Goal: Information Seeking & Learning: Learn about a topic

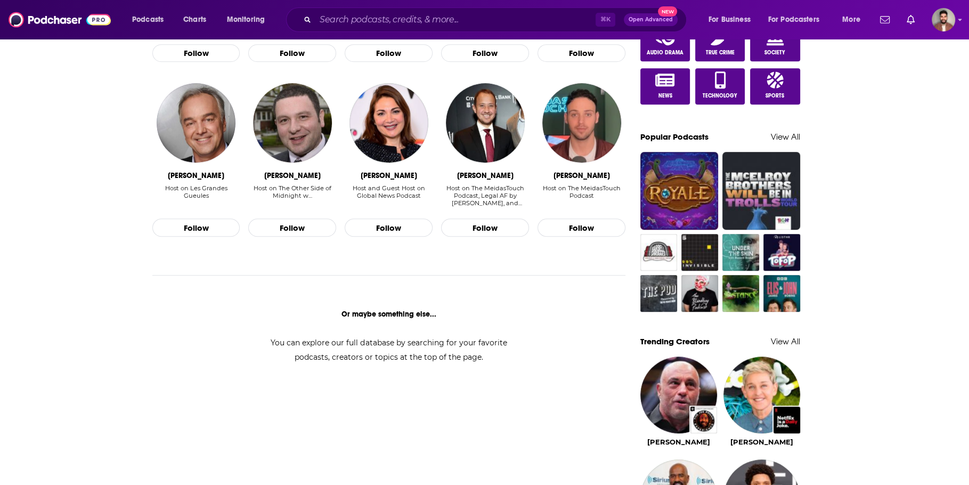
scroll to position [657, 0]
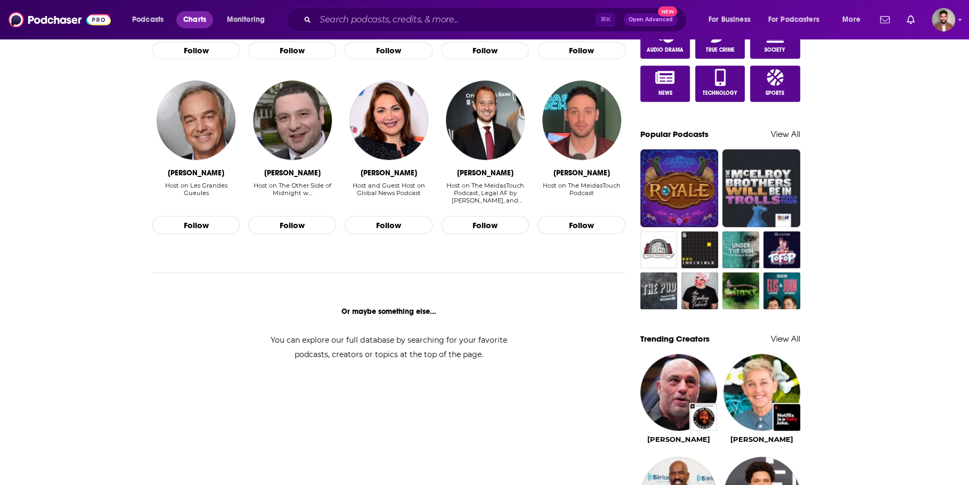
click at [192, 15] on span "Charts" at bounding box center [194, 19] width 23 height 15
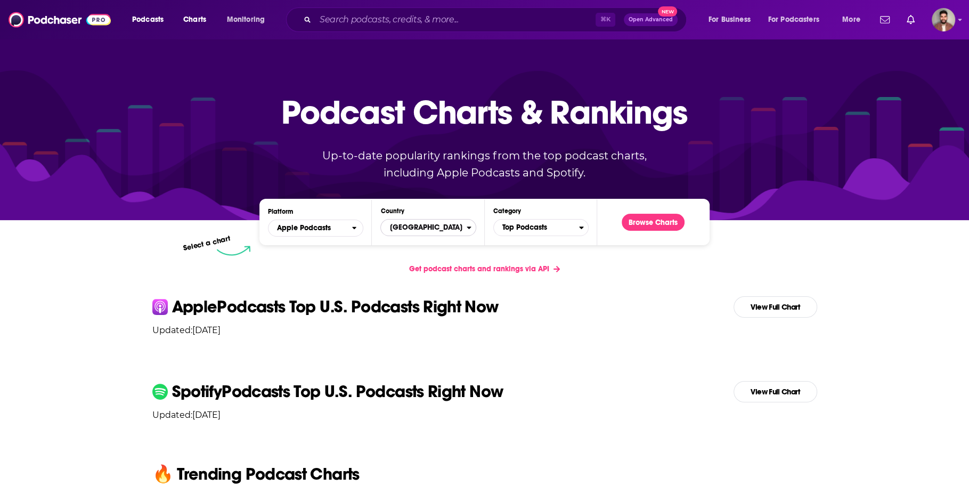
click at [445, 229] on span "[GEOGRAPHIC_DATA]" at bounding box center [423, 227] width 85 height 18
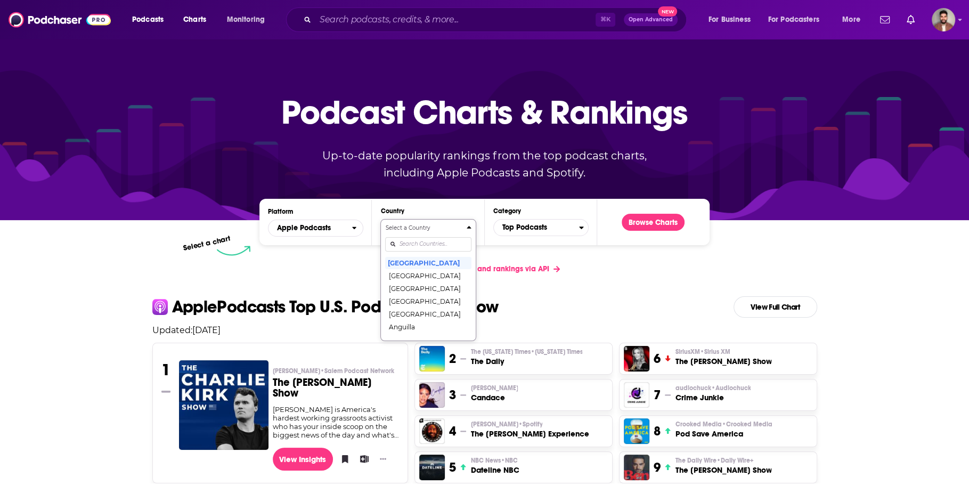
click at [432, 240] on input "Countries" at bounding box center [428, 244] width 86 height 14
type input "king"
click at [420, 267] on button "[GEOGRAPHIC_DATA]" at bounding box center [428, 262] width 86 height 13
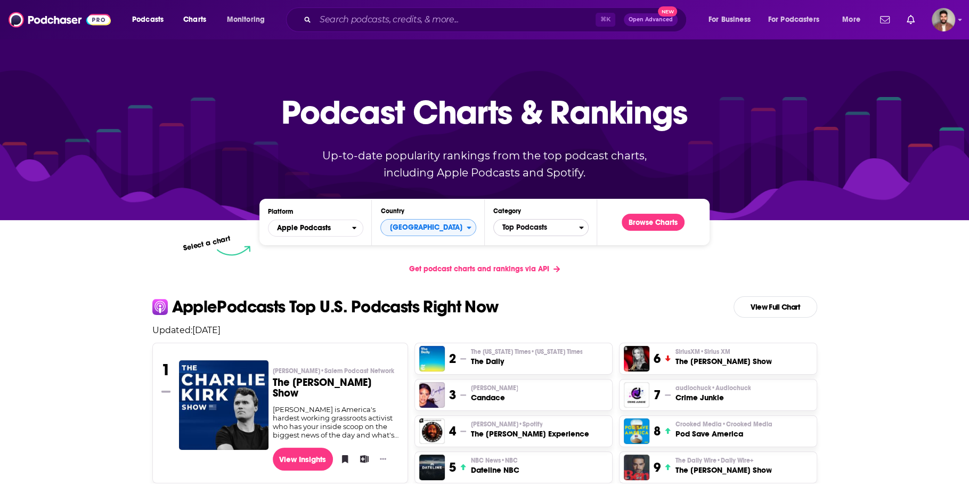
click at [519, 225] on span "Top Podcasts" at bounding box center [536, 227] width 85 height 18
click at [530, 250] on input "Categories" at bounding box center [541, 244] width 86 height 14
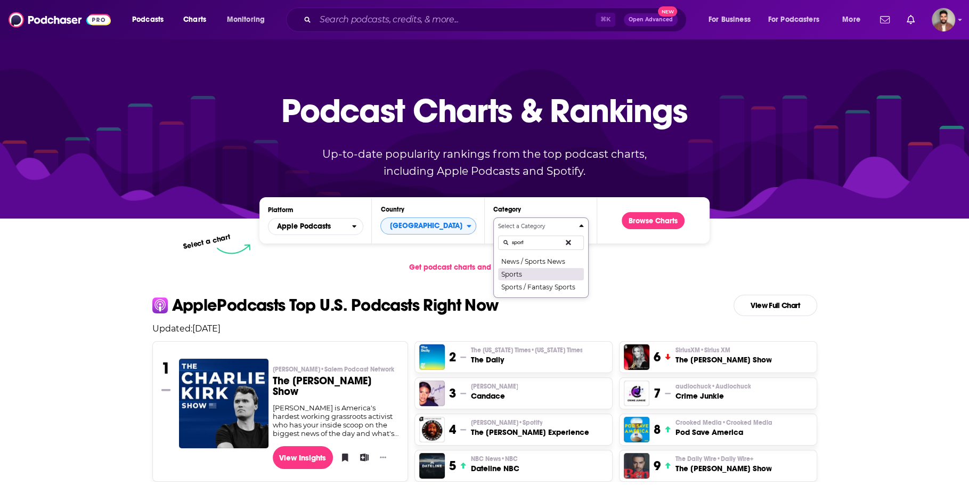
type input "sport"
click at [532, 276] on button "Sports" at bounding box center [541, 274] width 86 height 13
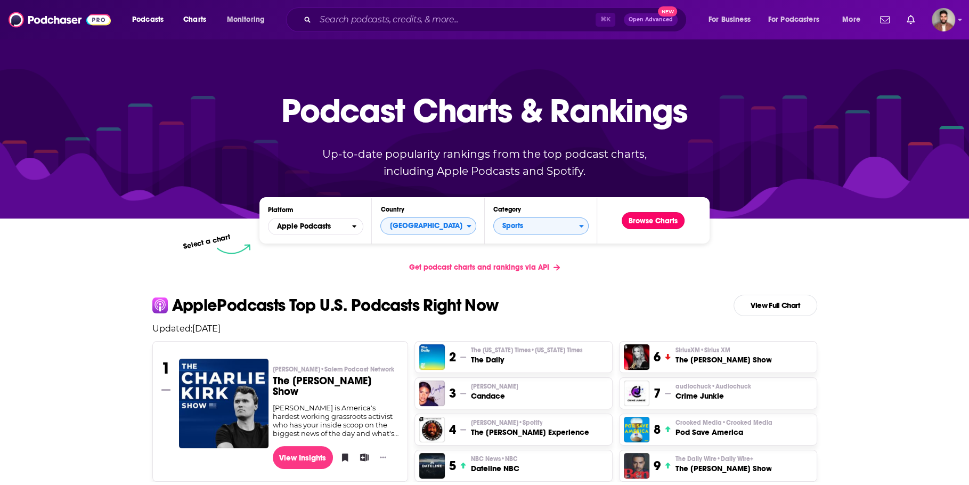
click at [649, 215] on button "Browse Charts" at bounding box center [653, 220] width 63 height 17
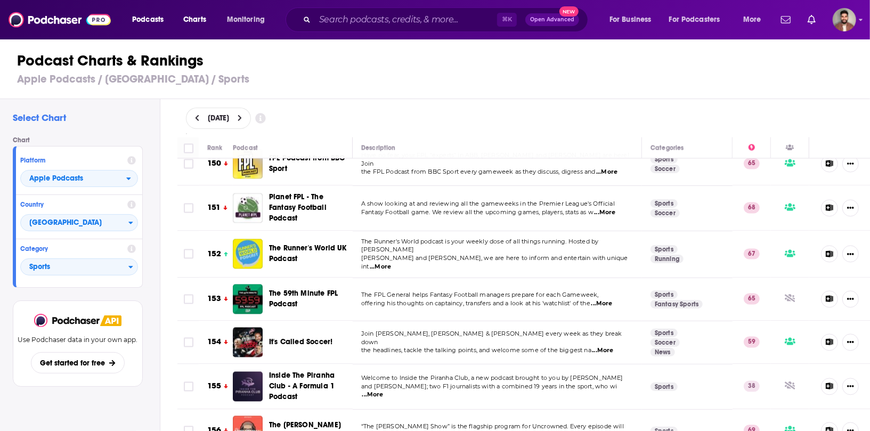
scroll to position [6617, 0]
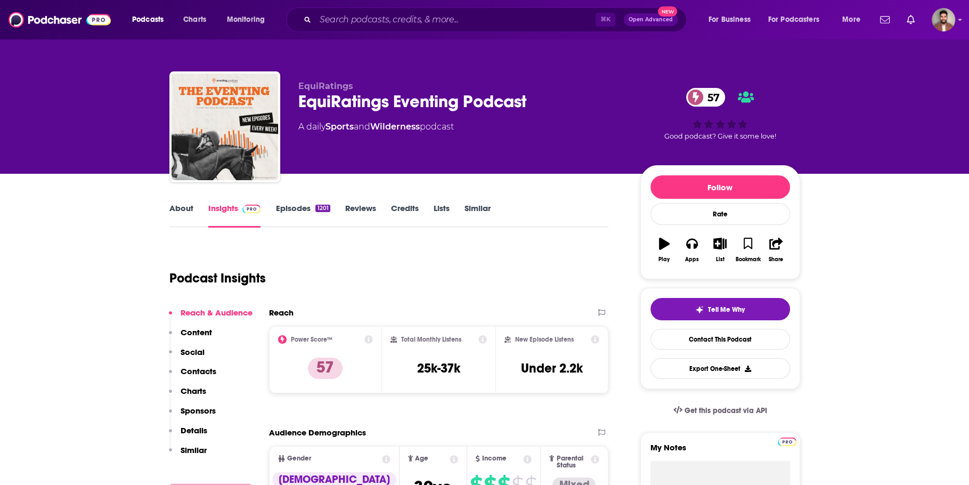
click at [185, 213] on link "About" at bounding box center [181, 215] width 24 height 25
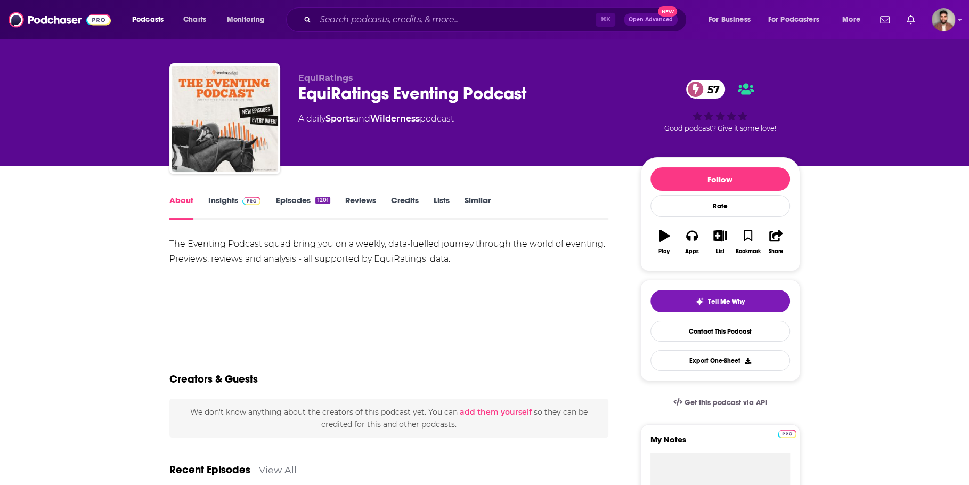
scroll to position [11, 0]
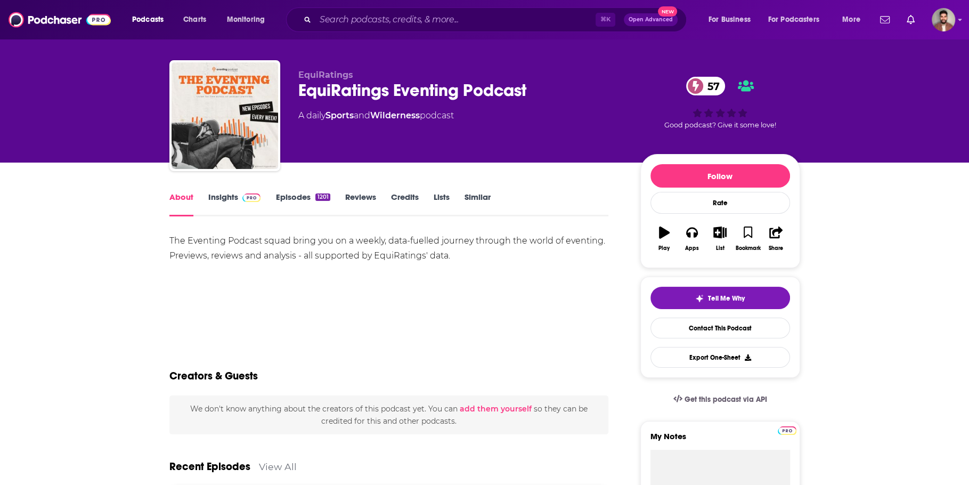
click at [301, 198] on link "Episodes 1201" at bounding box center [303, 204] width 54 height 25
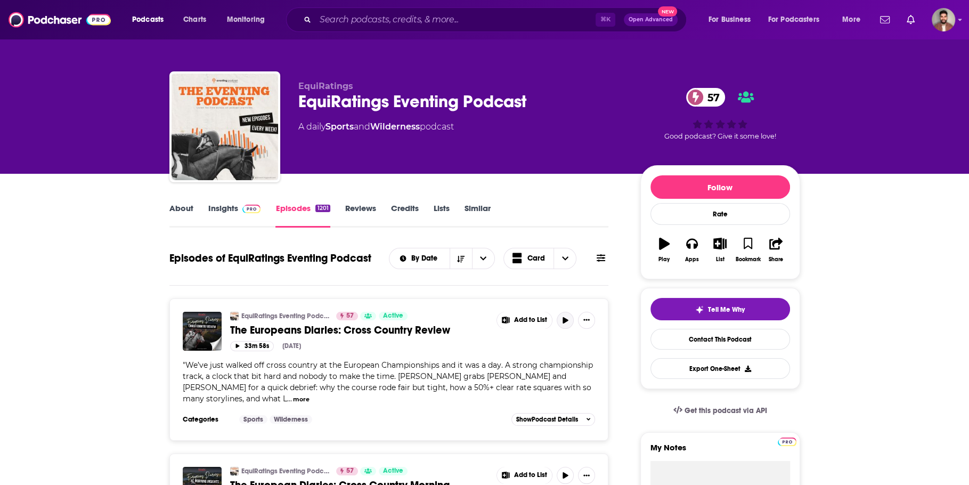
click at [562, 321] on icon "button" at bounding box center [566, 320] width 8 height 6
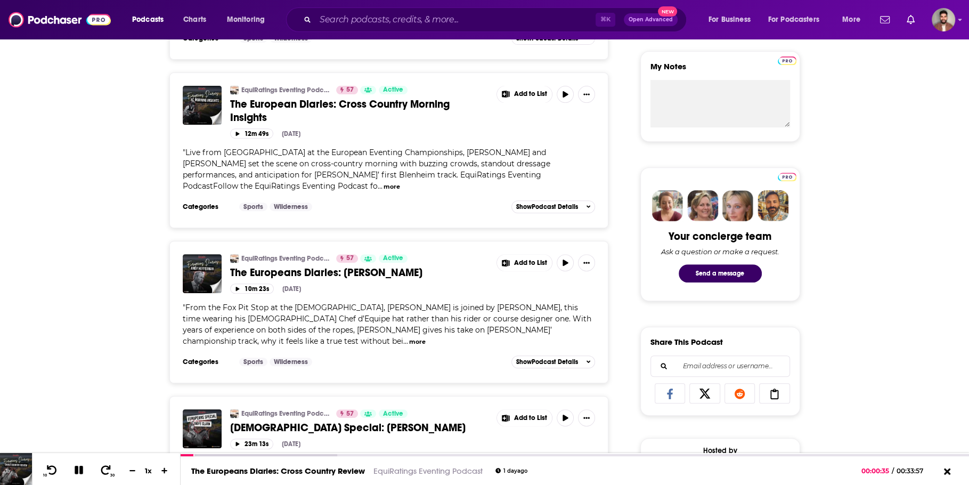
scroll to position [377, 0]
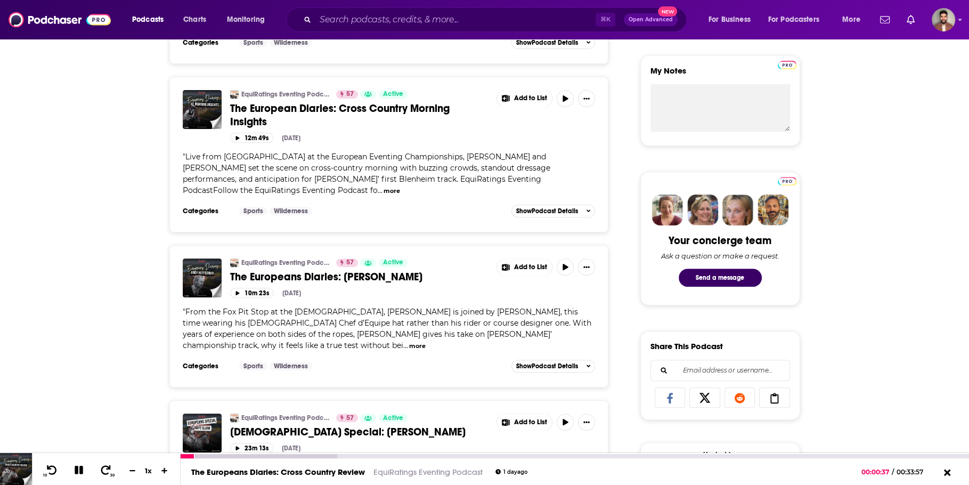
click at [83, 471] on icon at bounding box center [79, 470] width 12 height 10
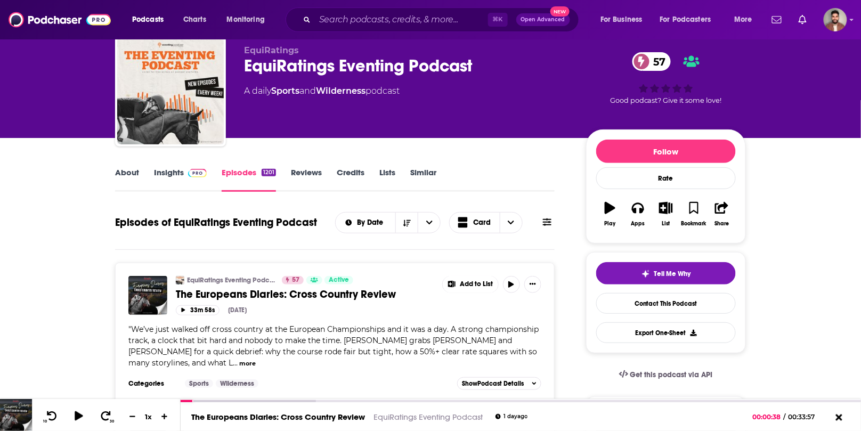
scroll to position [0, 0]
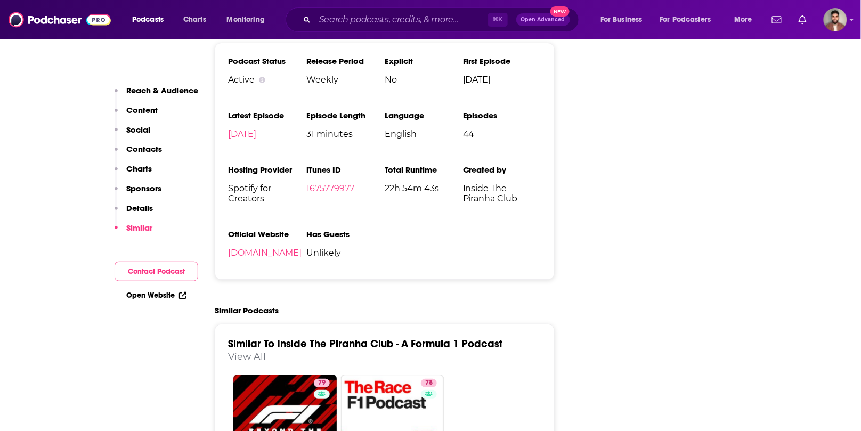
scroll to position [1184, 0]
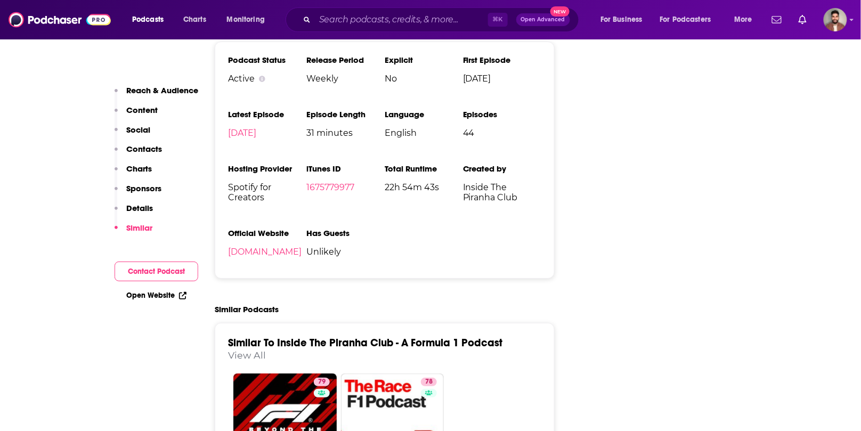
click at [254, 353] on link "View All" at bounding box center [247, 355] width 38 height 11
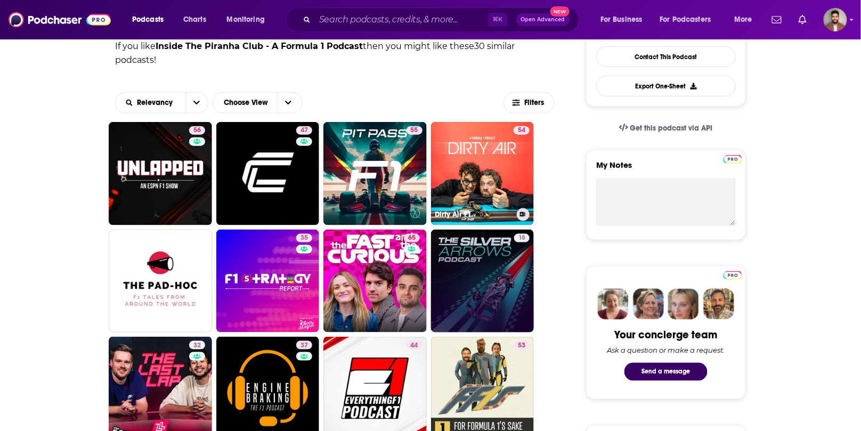
scroll to position [295, 0]
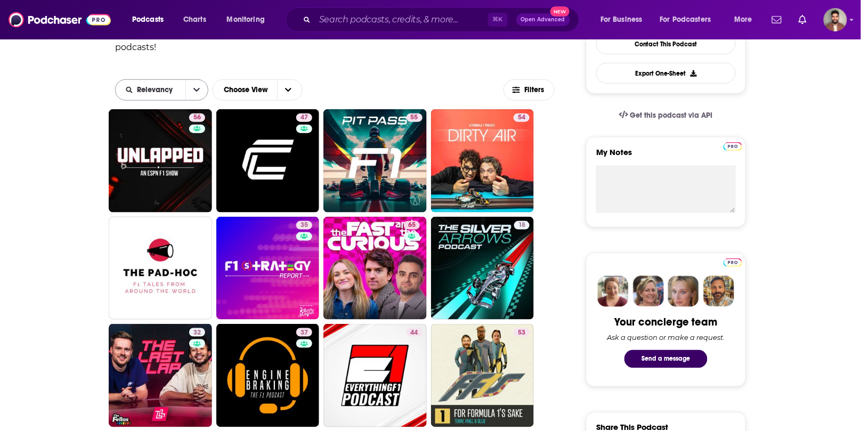
click at [186, 89] on button "open menu" at bounding box center [196, 90] width 22 height 20
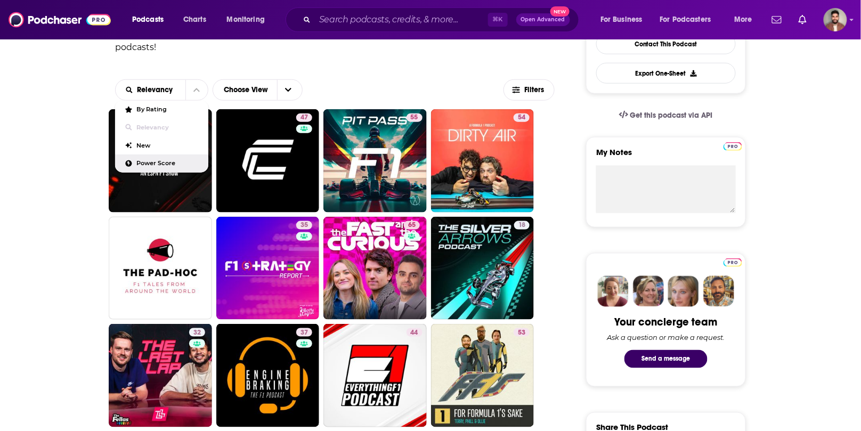
click at [173, 162] on span "Power Score" at bounding box center [168, 163] width 63 height 6
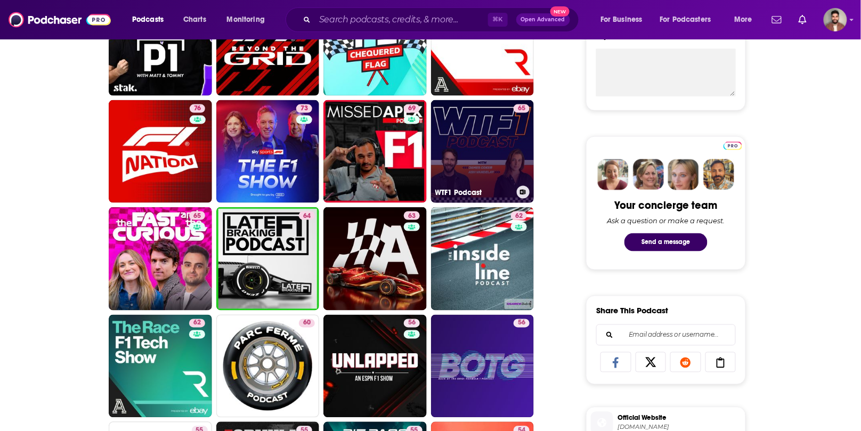
scroll to position [417, 0]
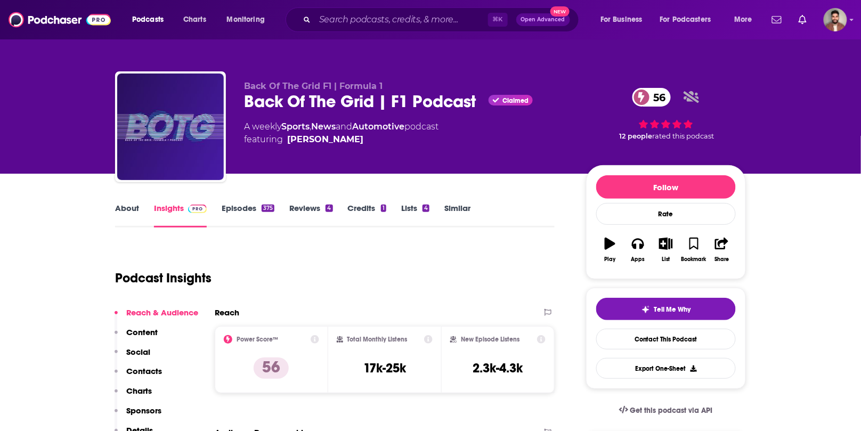
click at [134, 208] on link "About" at bounding box center [127, 215] width 24 height 25
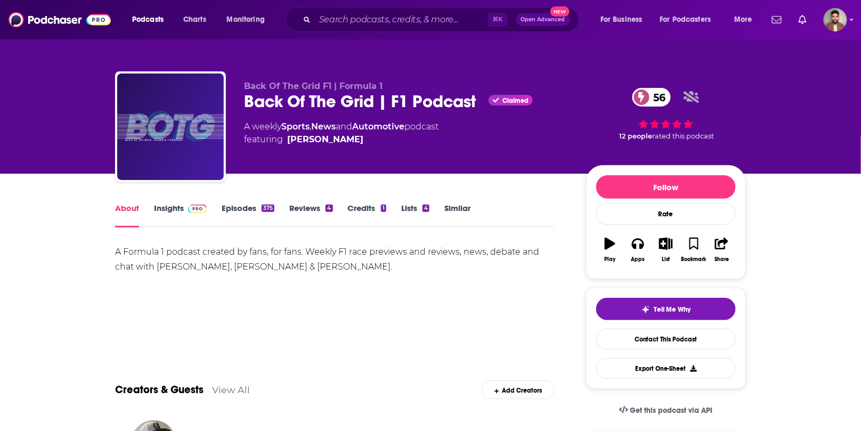
click at [177, 204] on link "Insights" at bounding box center [180, 215] width 53 height 25
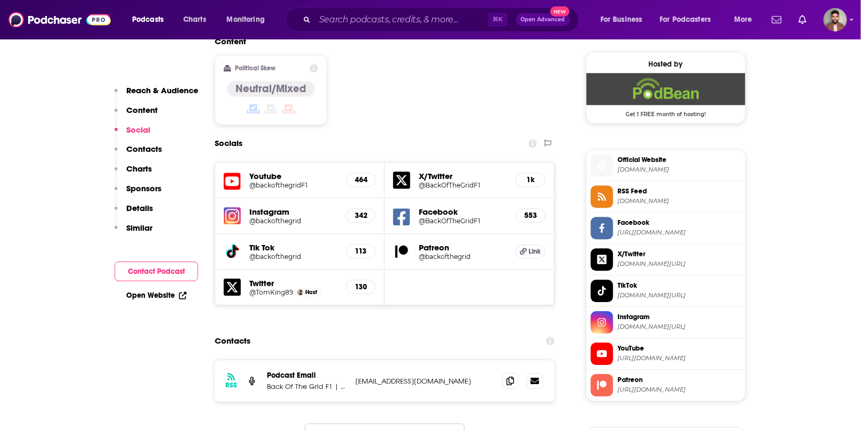
scroll to position [854, 0]
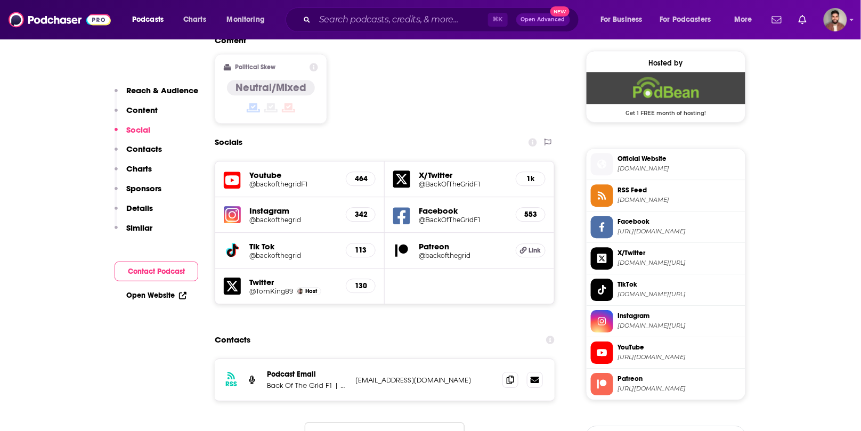
click at [444, 180] on h5 "@BackOfTheGridF1" at bounding box center [463, 184] width 88 height 8
click at [293, 170] on h5 "Youtube" at bounding box center [293, 175] width 88 height 10
click at [270, 180] on h5 "@backofthegridF1" at bounding box center [293, 184] width 88 height 8
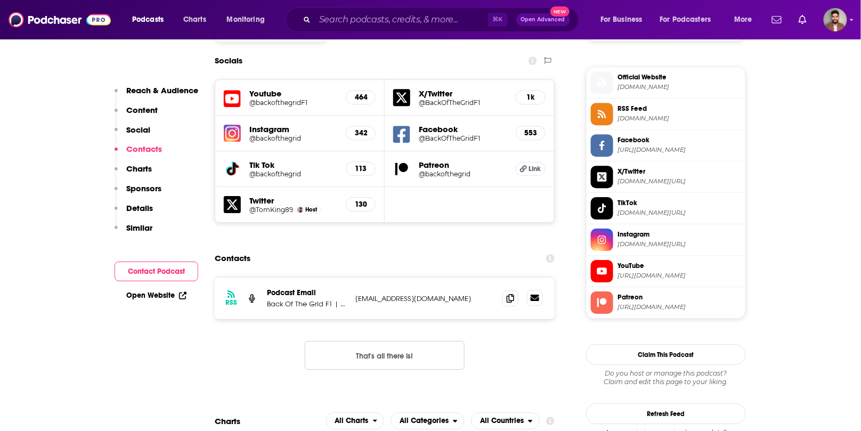
scroll to position [939, 0]
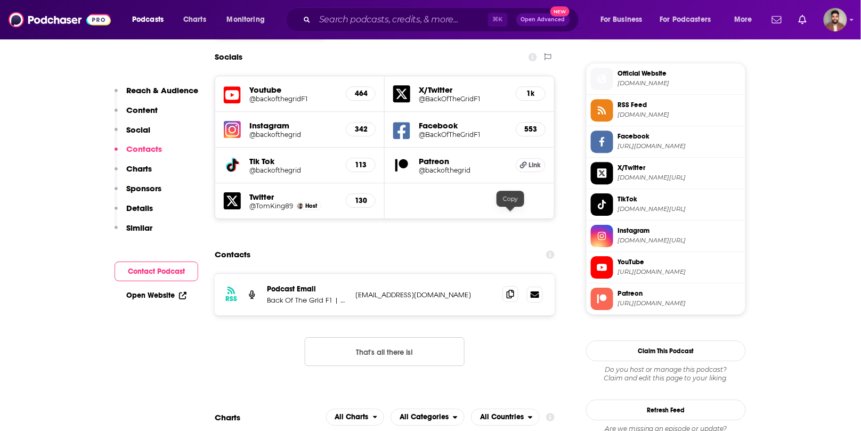
click at [513, 290] on icon at bounding box center [510, 294] width 7 height 9
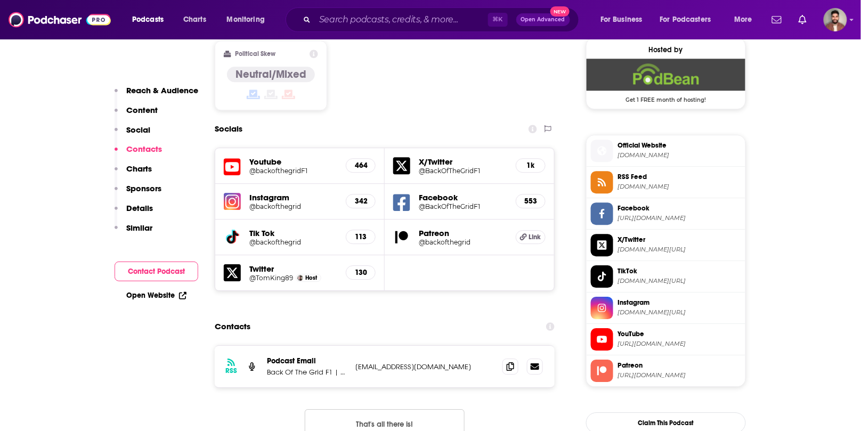
scroll to position [864, 0]
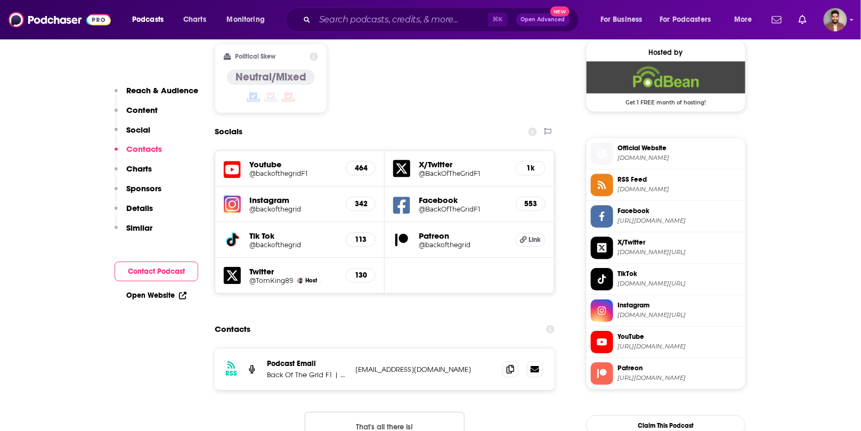
click at [441, 159] on h5 "X/Twitter" at bounding box center [463, 164] width 88 height 10
click at [431, 159] on h5 "X/Twitter" at bounding box center [463, 164] width 88 height 10
click at [424, 169] on h5 "@BackOfTheGridF1" at bounding box center [463, 173] width 88 height 8
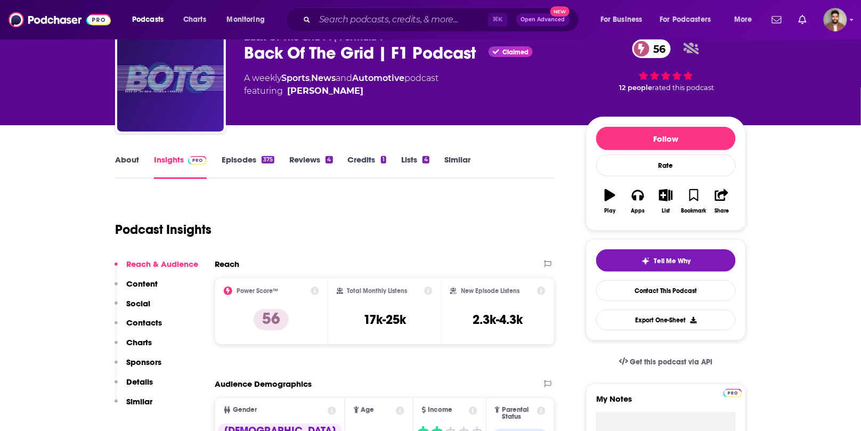
scroll to position [0, 0]
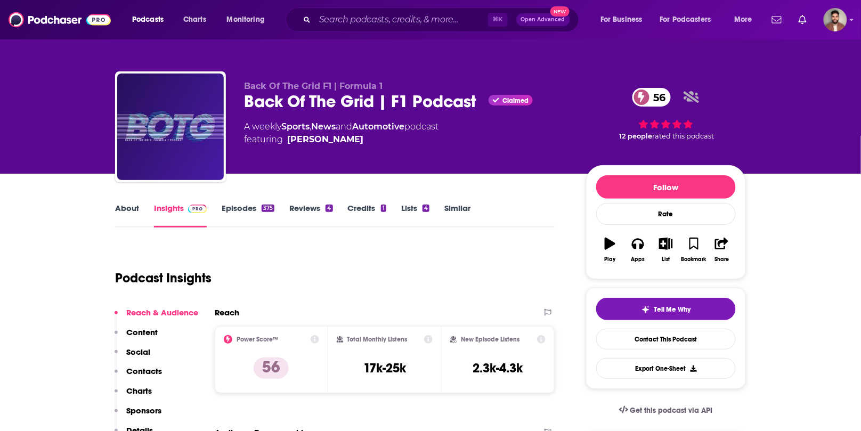
click at [133, 208] on link "About" at bounding box center [127, 215] width 24 height 25
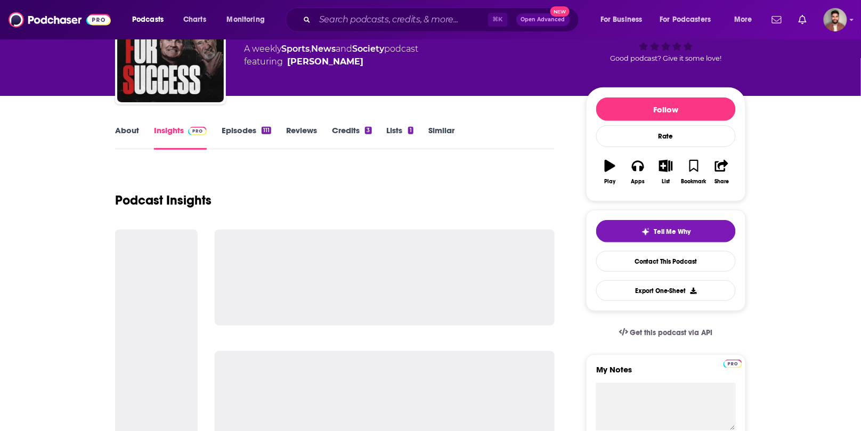
scroll to position [78, 0]
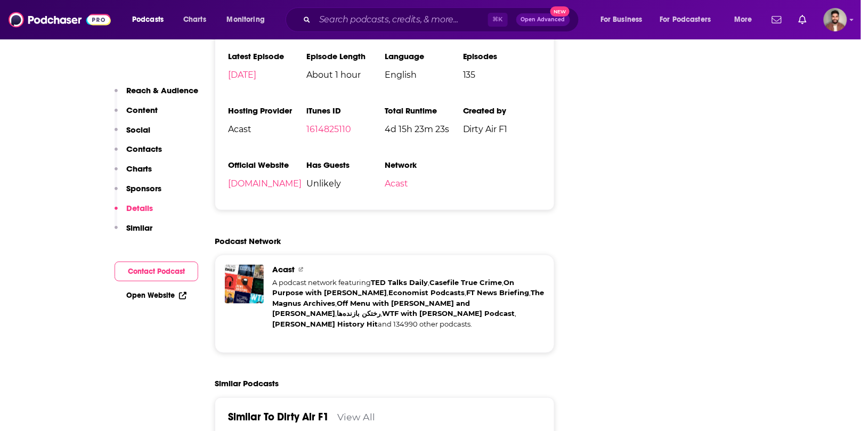
scroll to position [1599, 0]
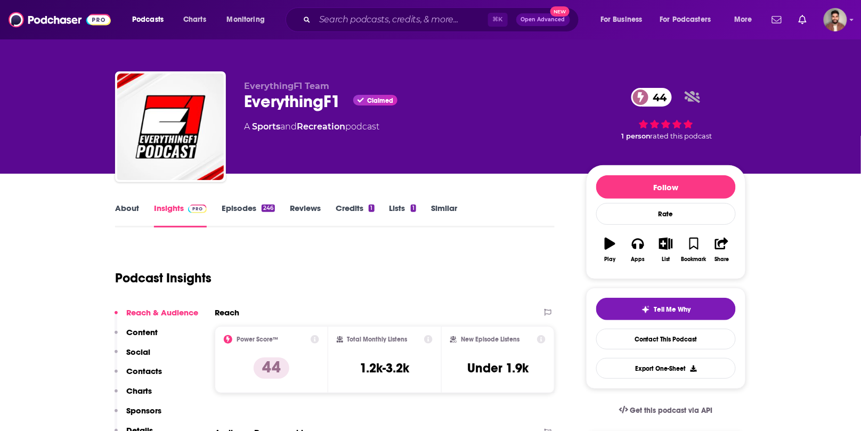
click at [133, 206] on link "About" at bounding box center [127, 215] width 24 height 25
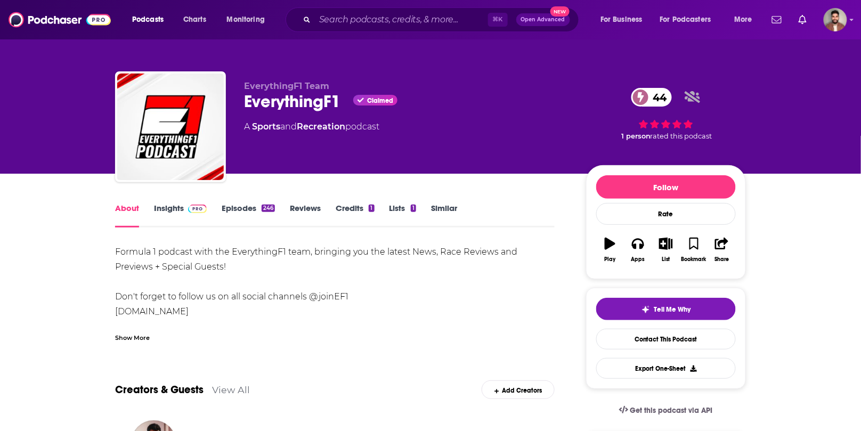
click at [168, 211] on link "Insights" at bounding box center [180, 215] width 53 height 25
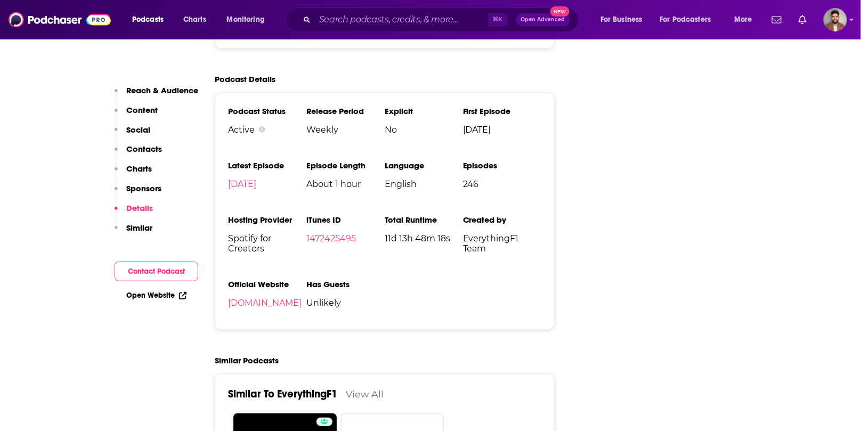
scroll to position [1394, 0]
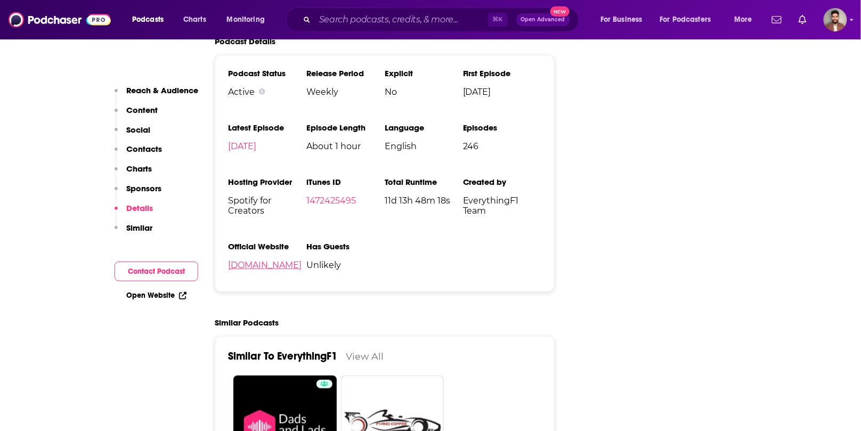
click at [259, 260] on link "everythingf1.com" at bounding box center [265, 265] width 74 height 10
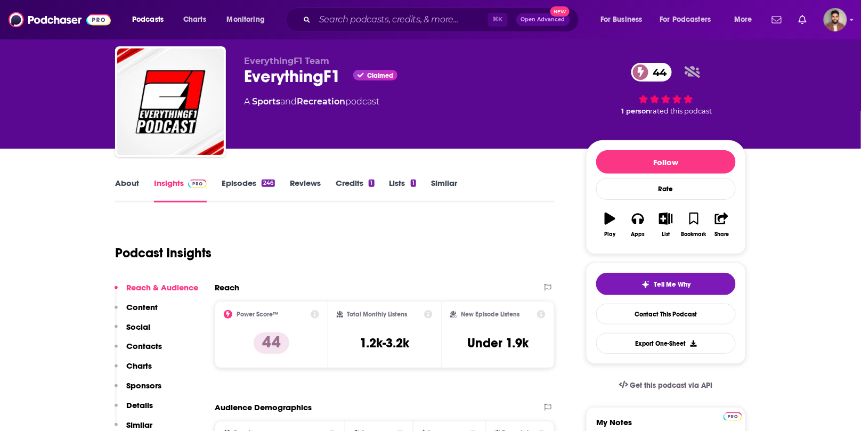
scroll to position [0, 0]
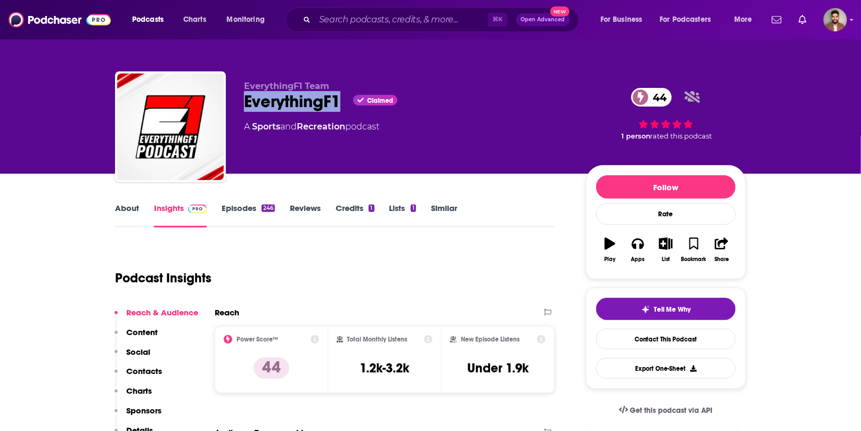
drag, startPoint x: 337, startPoint y: 96, endPoint x: 247, endPoint y: 102, distance: 90.2
click at [247, 102] on div "EverythingF1 Claimed 44" at bounding box center [406, 101] width 325 height 21
copy h2 "EverythingF1"
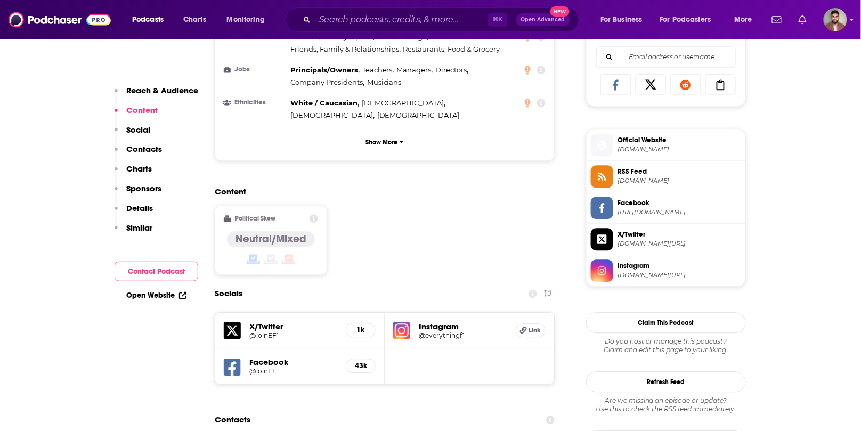
scroll to position [692, 0]
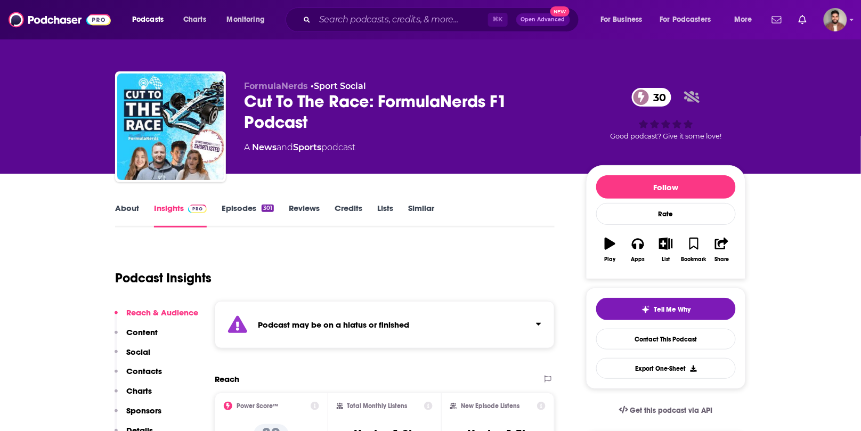
click at [247, 206] on link "Episodes 301" at bounding box center [248, 215] width 52 height 25
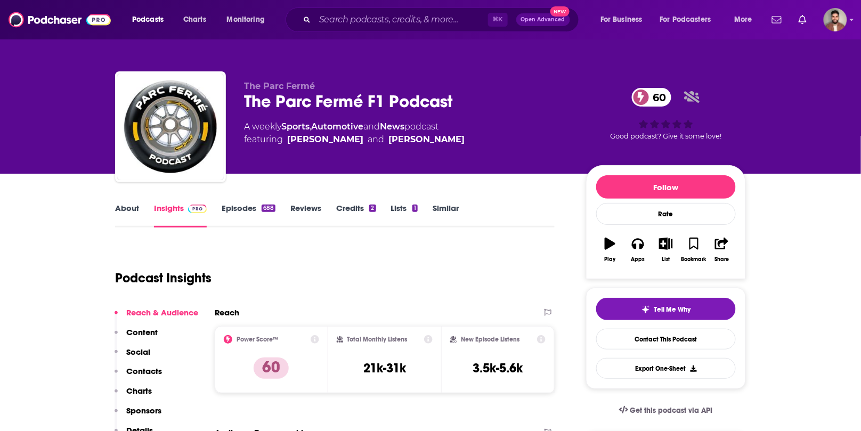
click at [230, 212] on link "Episodes 688" at bounding box center [249, 215] width 54 height 25
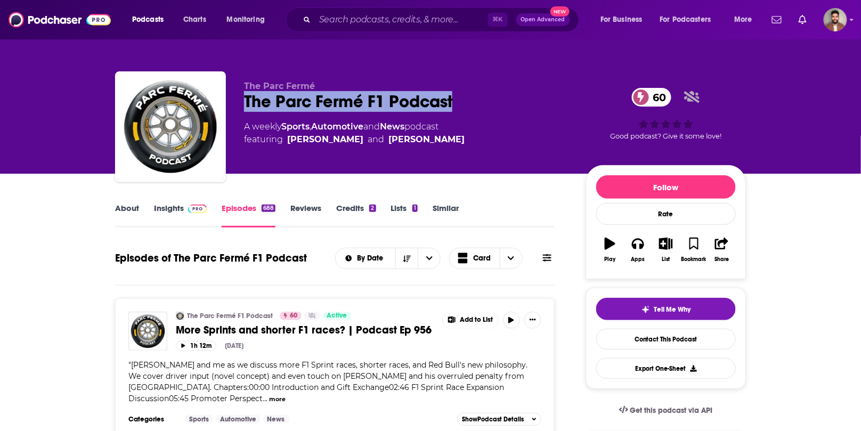
drag, startPoint x: 457, startPoint y: 102, endPoint x: 246, endPoint y: 94, distance: 211.7
click at [246, 94] on div "The Parc Fermé F1 Podcast 60" at bounding box center [406, 101] width 325 height 21
copy h2 "The Parc Fermé F1 Podcast"
click at [164, 204] on link "Insights" at bounding box center [180, 215] width 53 height 25
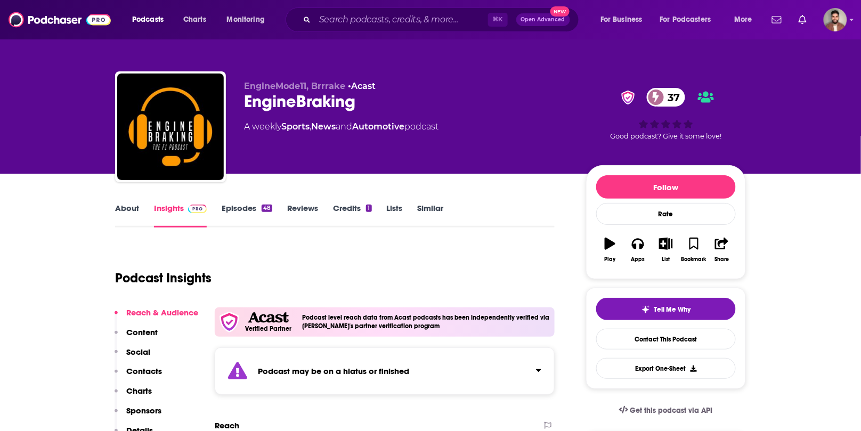
scroll to position [2, 0]
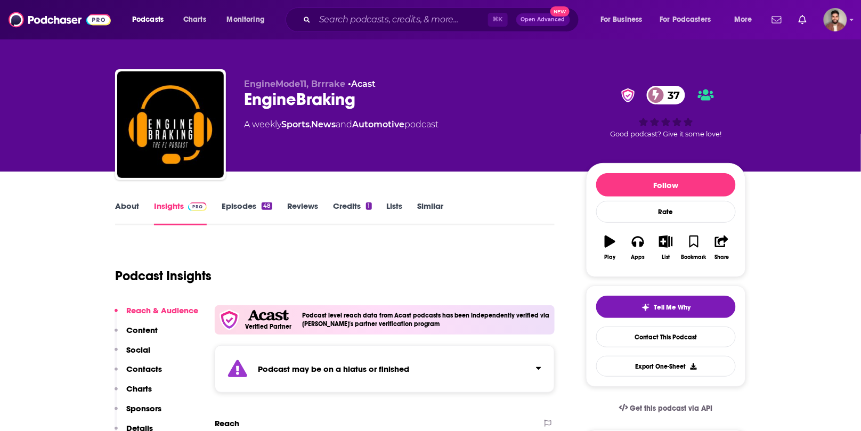
click at [262, 206] on div "48" at bounding box center [267, 206] width 11 height 7
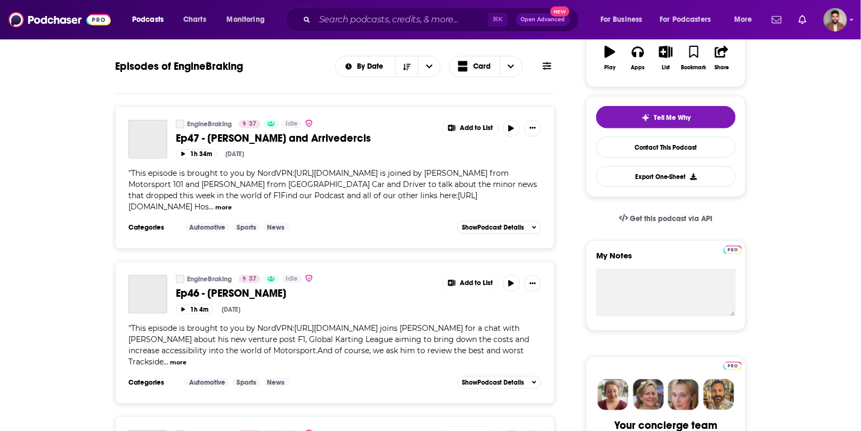
scroll to position [195, 0]
